Goal: Navigation & Orientation: Understand site structure

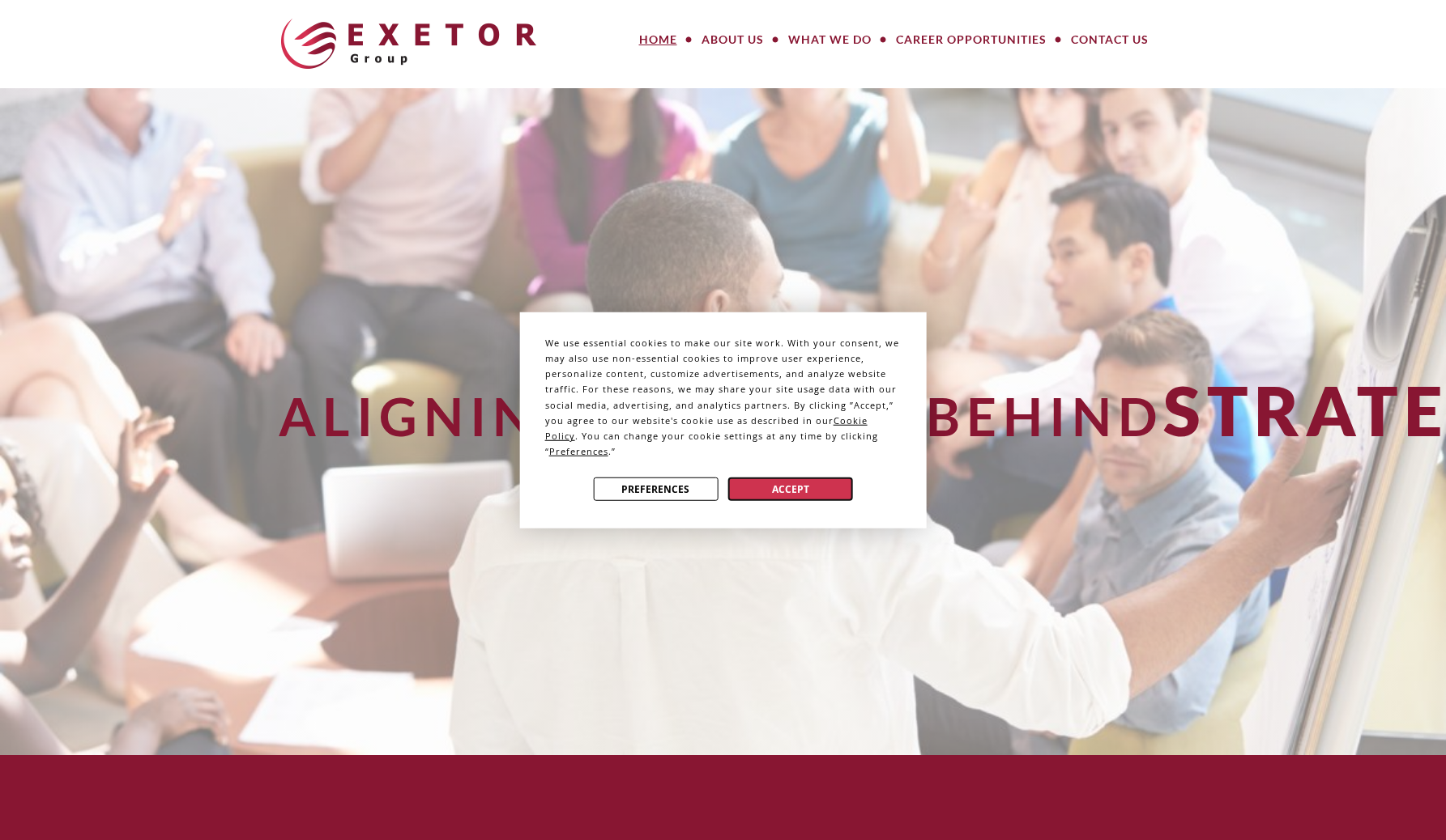
click at [783, 482] on button "Accept" at bounding box center [790, 489] width 125 height 23
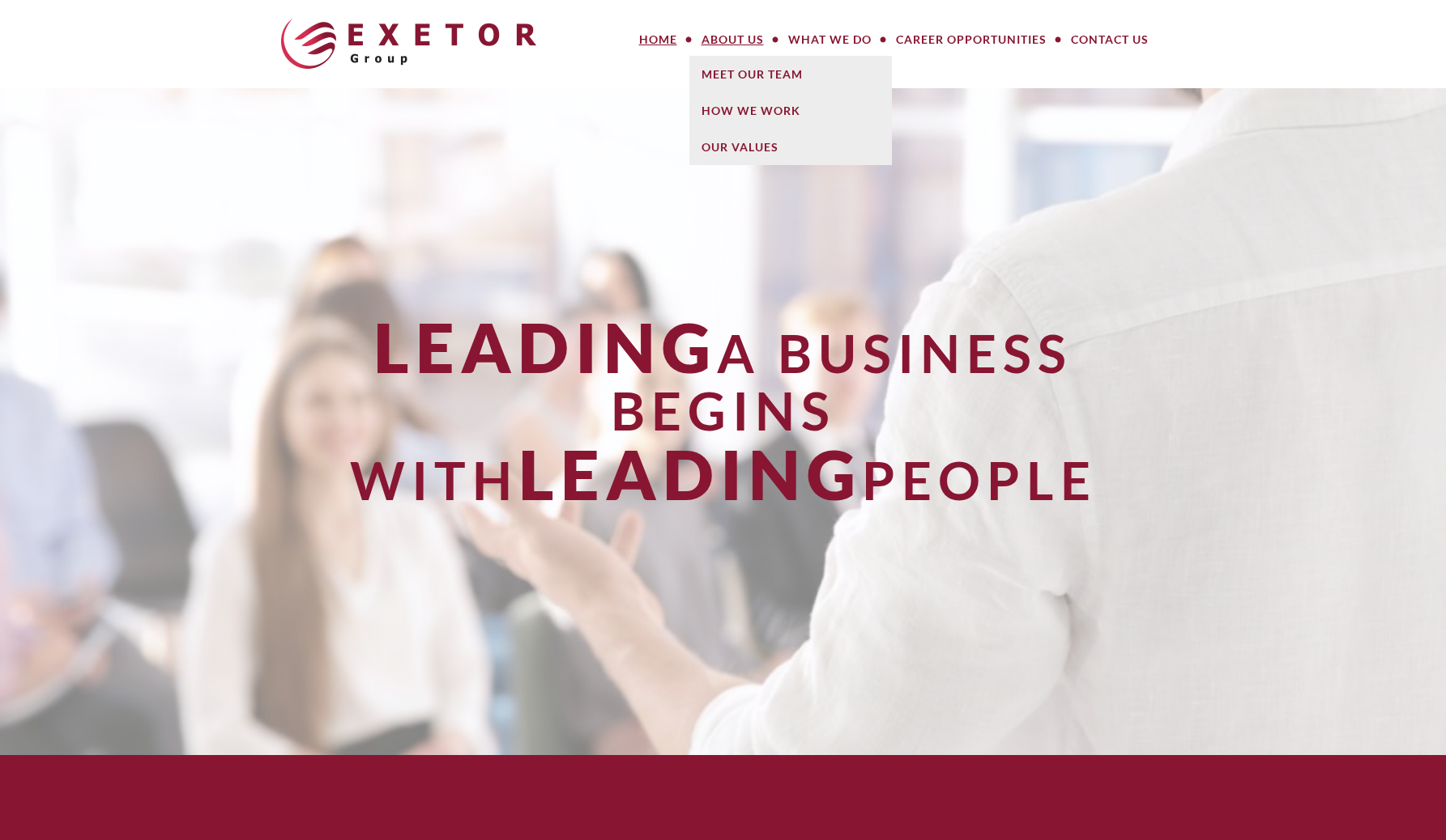
click at [730, 48] on link "About Us" at bounding box center [733, 39] width 87 height 33
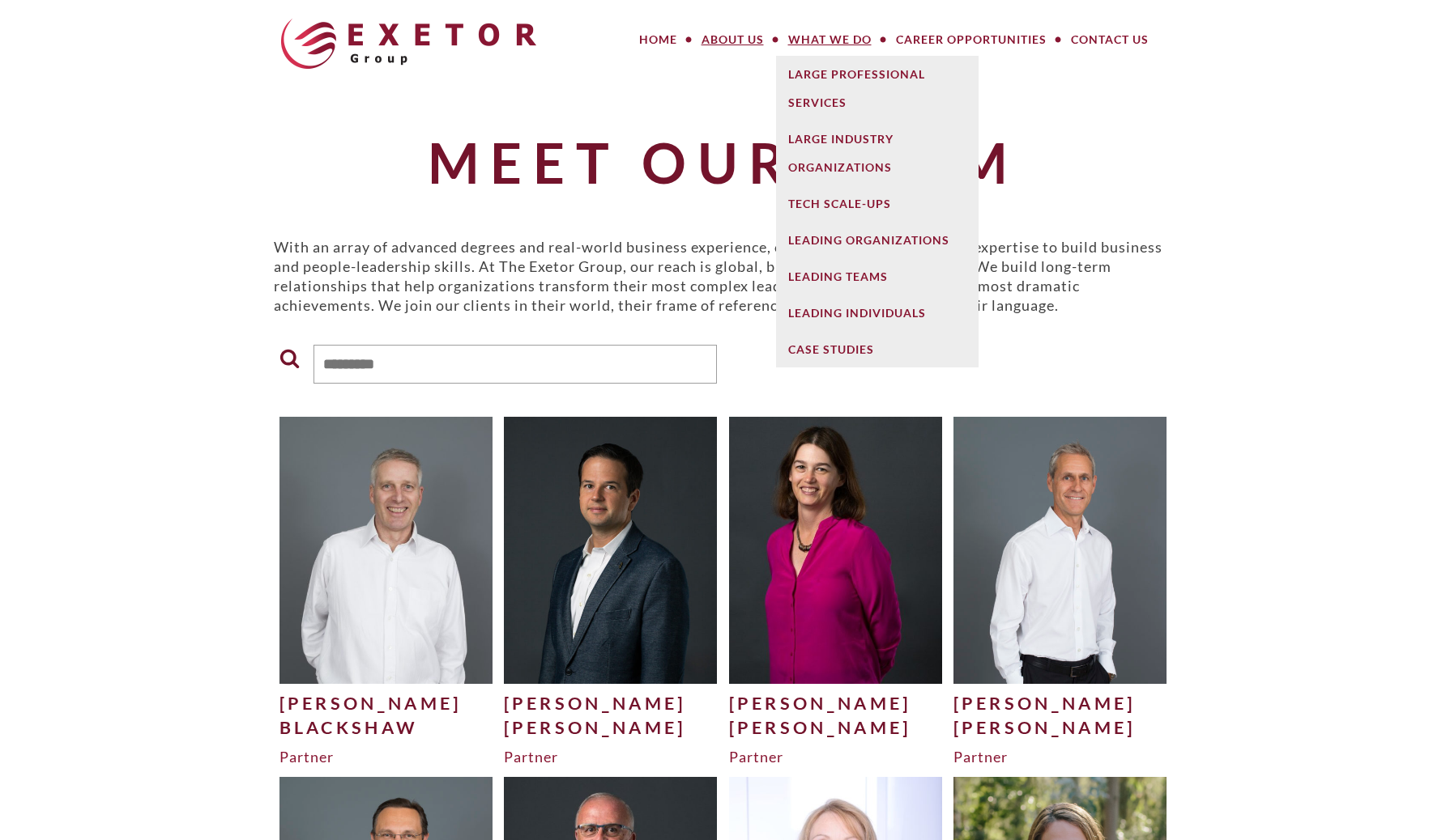
click at [848, 34] on link "What We Do" at bounding box center [830, 39] width 108 height 33
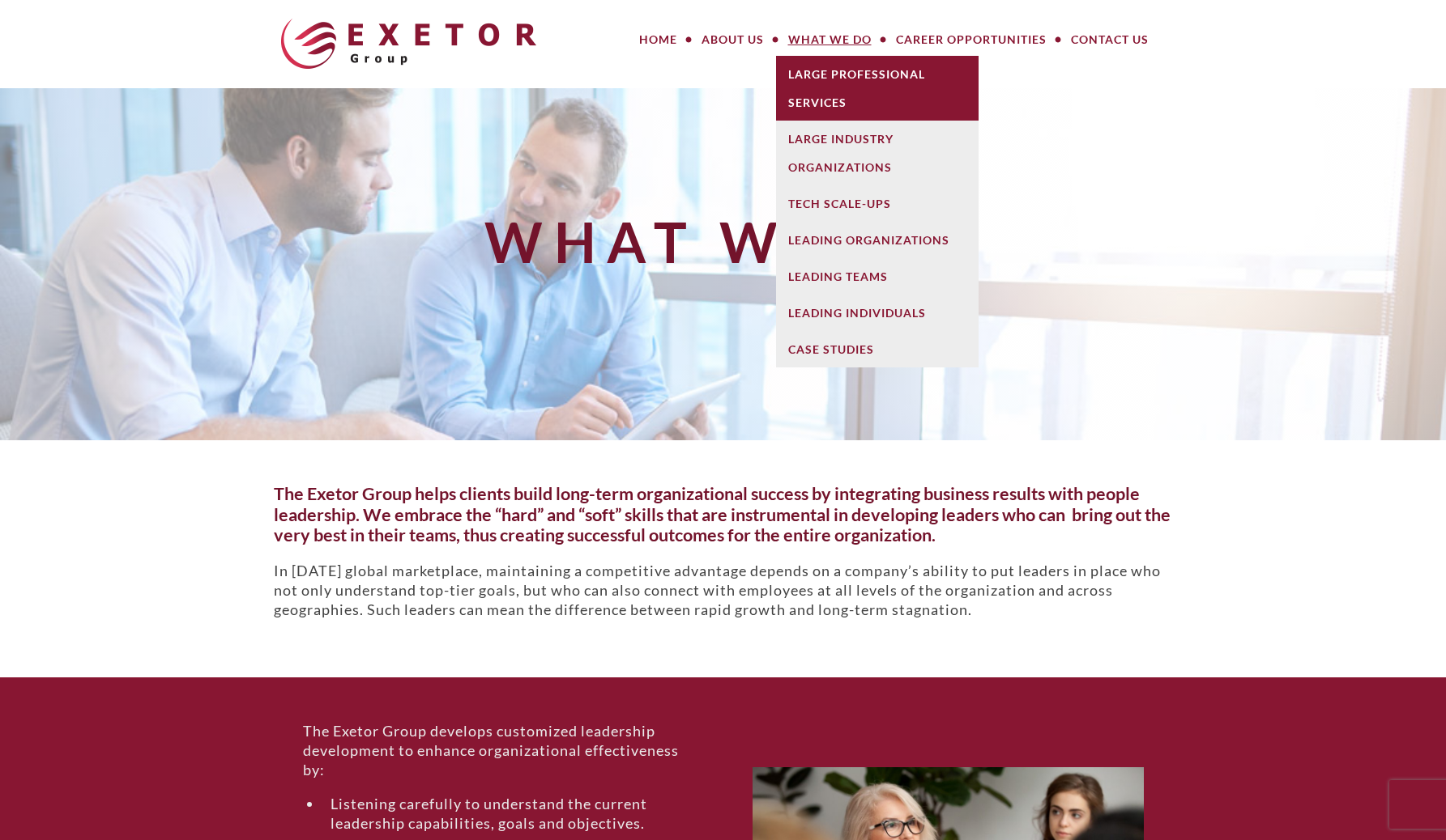
click at [834, 88] on link "Large Professional Services" at bounding box center [877, 88] width 202 height 64
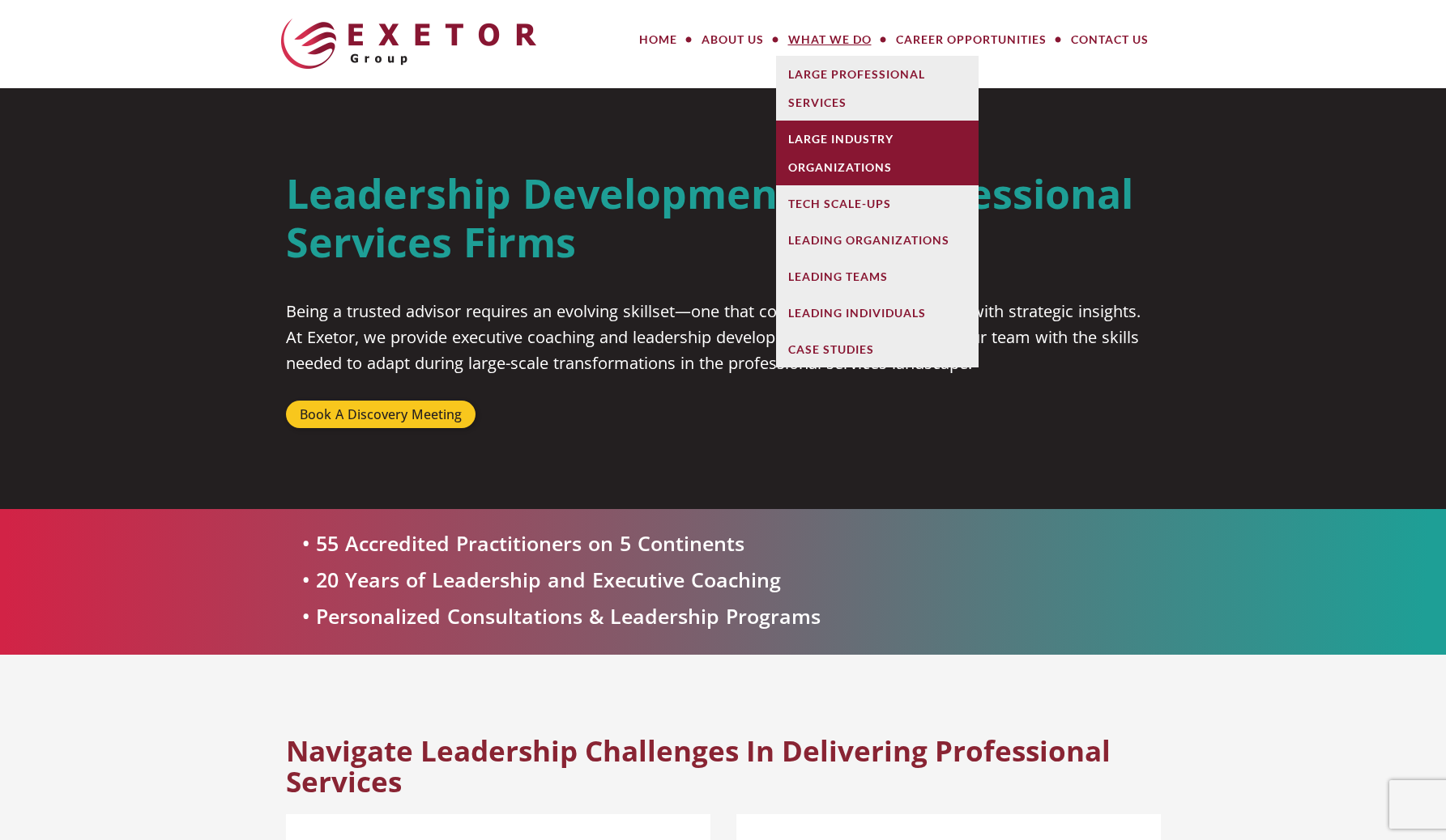
click at [833, 141] on link "Large Industry Organizations" at bounding box center [877, 152] width 202 height 64
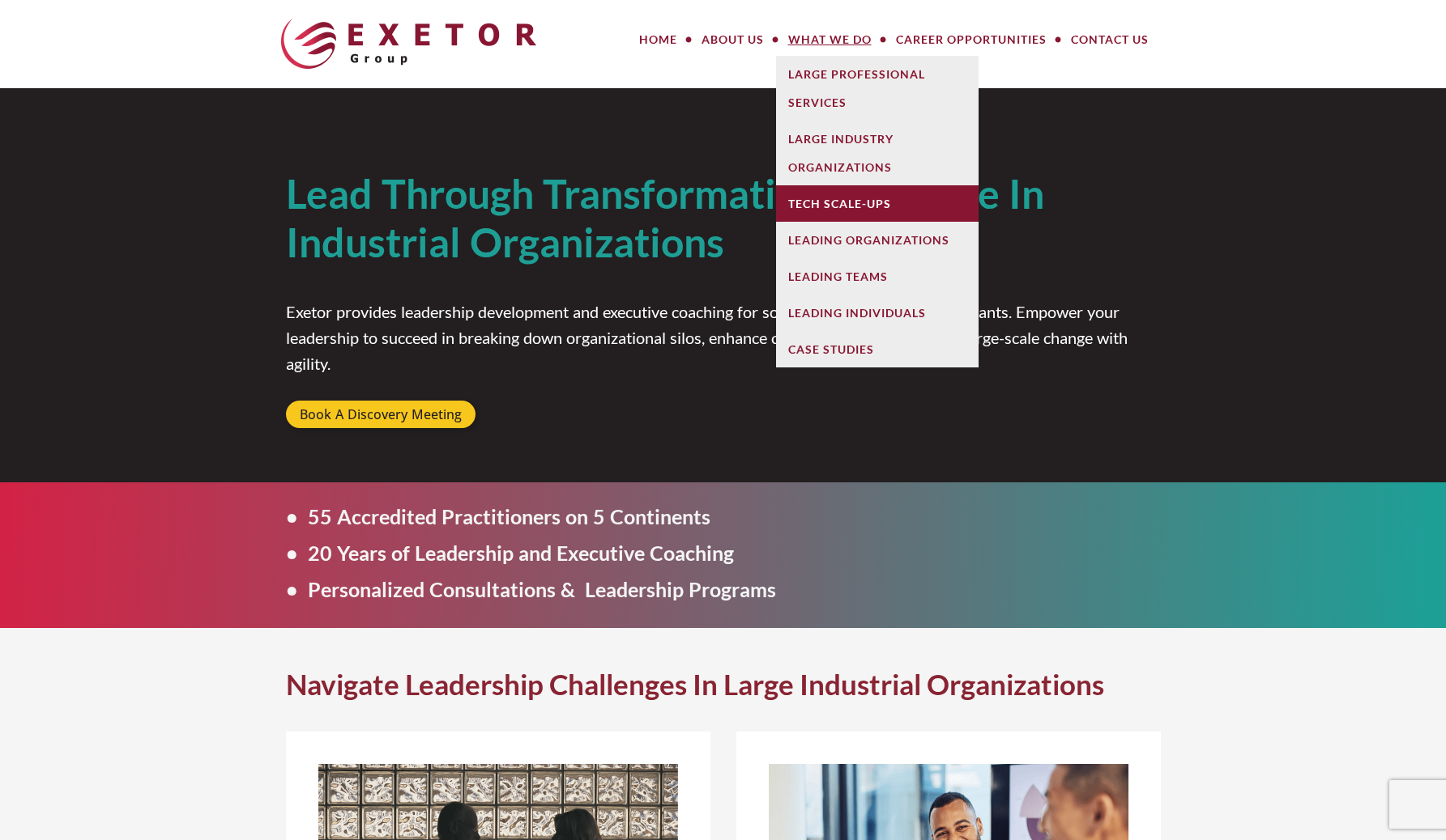
click at [862, 212] on link "Tech Scale-Ups" at bounding box center [877, 204] width 202 height 37
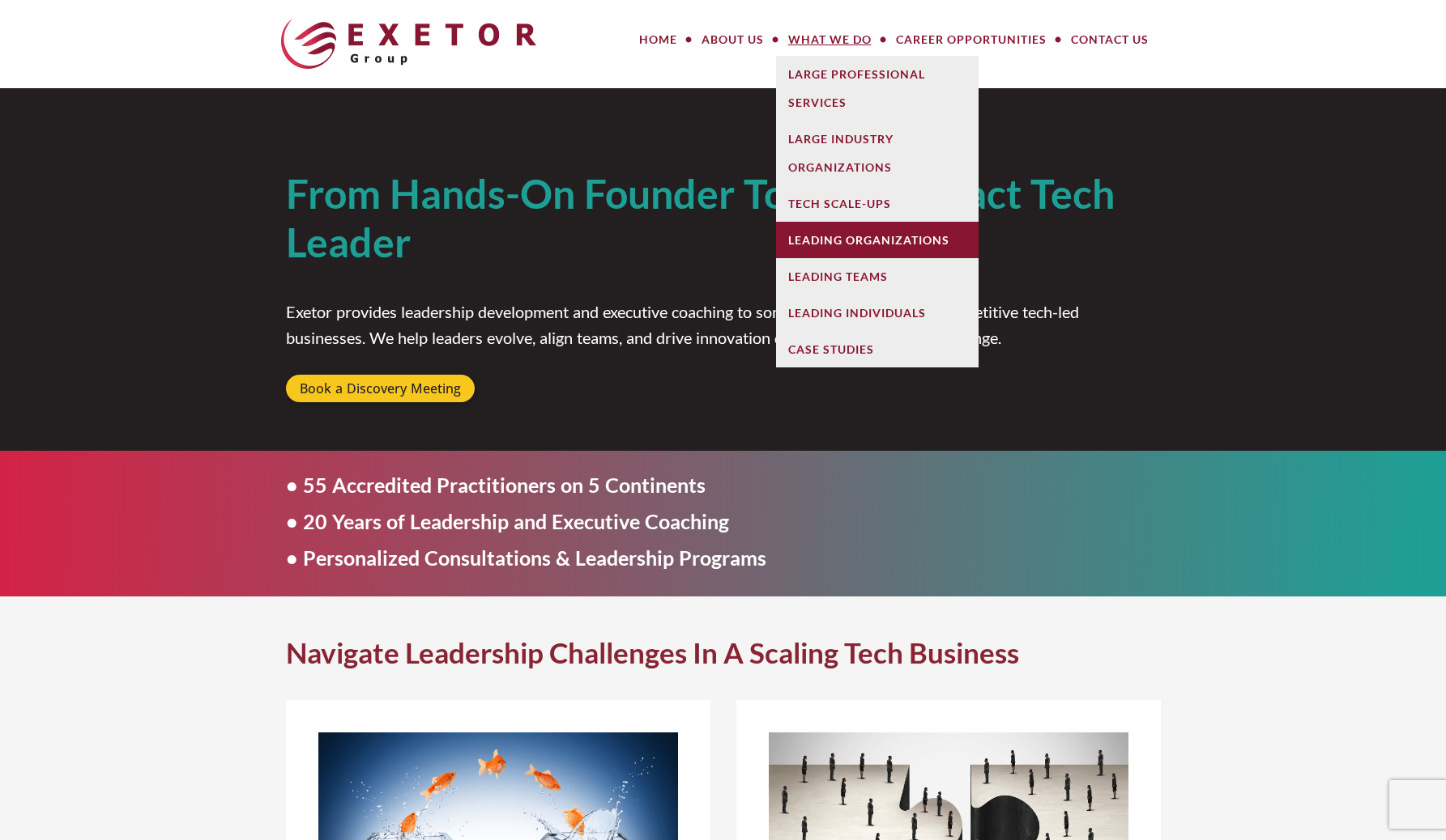
click at [853, 251] on link "Leading Organizations" at bounding box center [877, 240] width 202 height 37
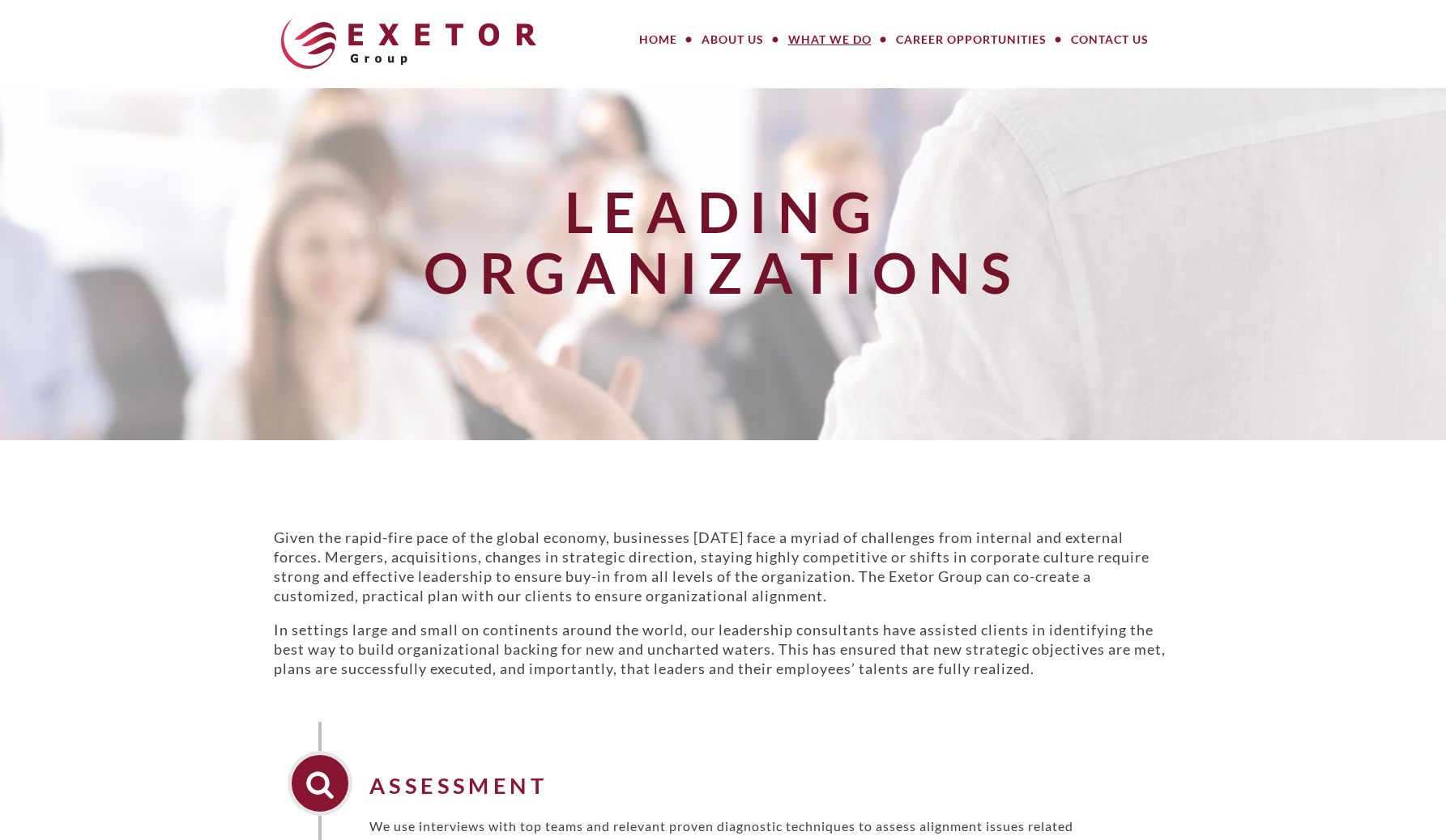
click at [365, 43] on img at bounding box center [408, 43] width 255 height 50
